Goal: Browse casually

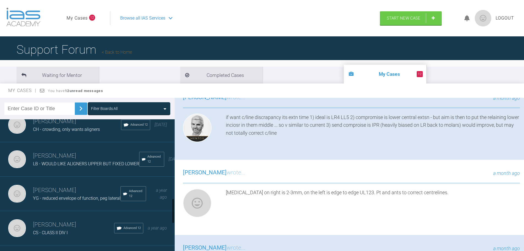
scroll to position [440, 0]
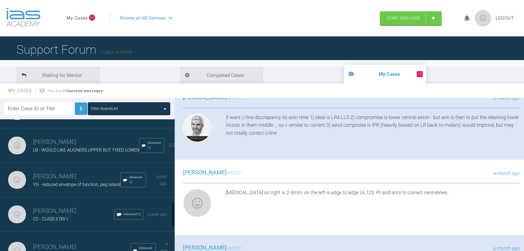
click at [70, 177] on h3 "[PERSON_NAME]" at bounding box center [77, 176] width 88 height 9
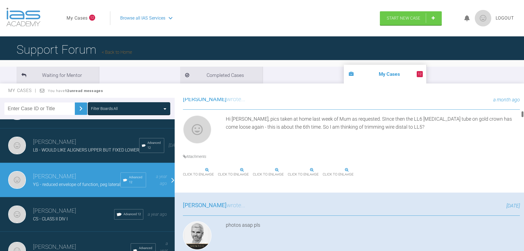
scroll to position [303, 0]
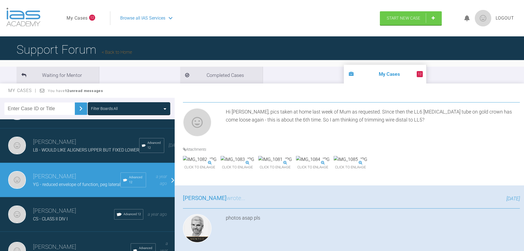
click at [367, 163] on img at bounding box center [351, 159] width 34 height 7
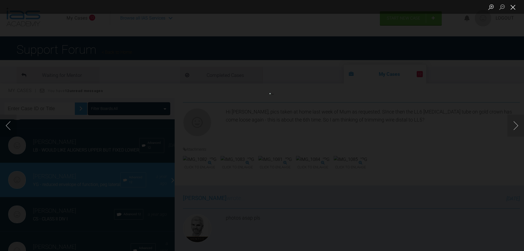
click at [516, 5] on button "Close lightbox" at bounding box center [513, 7] width 11 height 10
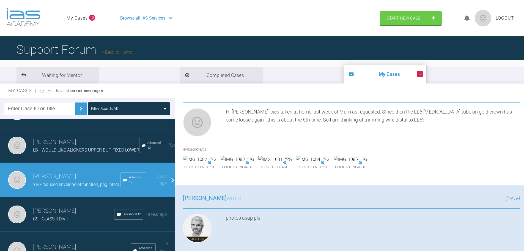
click at [292, 163] on img at bounding box center [275, 159] width 34 height 7
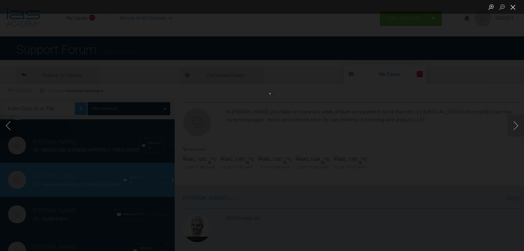
click at [515, 8] on button "Close lightbox" at bounding box center [513, 7] width 11 height 10
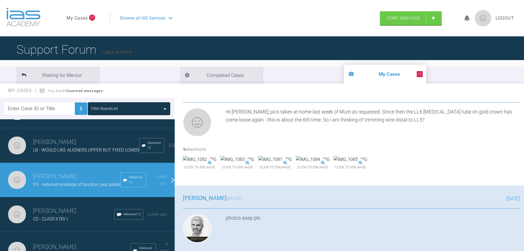
click at [254, 163] on img at bounding box center [238, 159] width 34 height 7
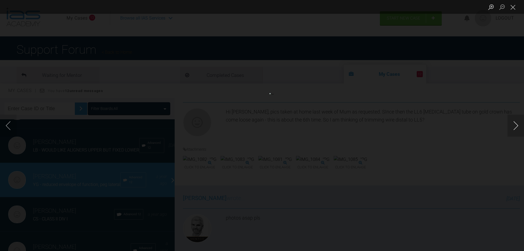
click at [514, 126] on button "Next image" at bounding box center [516, 125] width 17 height 22
click at [513, 123] on button "Next image" at bounding box center [516, 125] width 17 height 22
click at [515, 125] on button "Next image" at bounding box center [516, 125] width 17 height 22
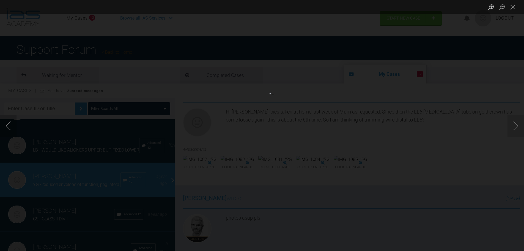
click at [10, 125] on button "Previous image" at bounding box center [8, 125] width 17 height 22
click at [9, 129] on button "Previous image" at bounding box center [8, 125] width 17 height 22
click at [11, 125] on button "Previous image" at bounding box center [8, 125] width 17 height 22
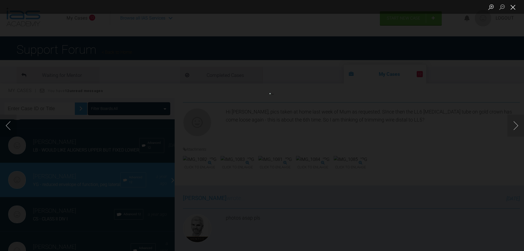
click at [515, 8] on button "Close lightbox" at bounding box center [513, 7] width 11 height 10
